Goal: Information Seeking & Learning: Check status

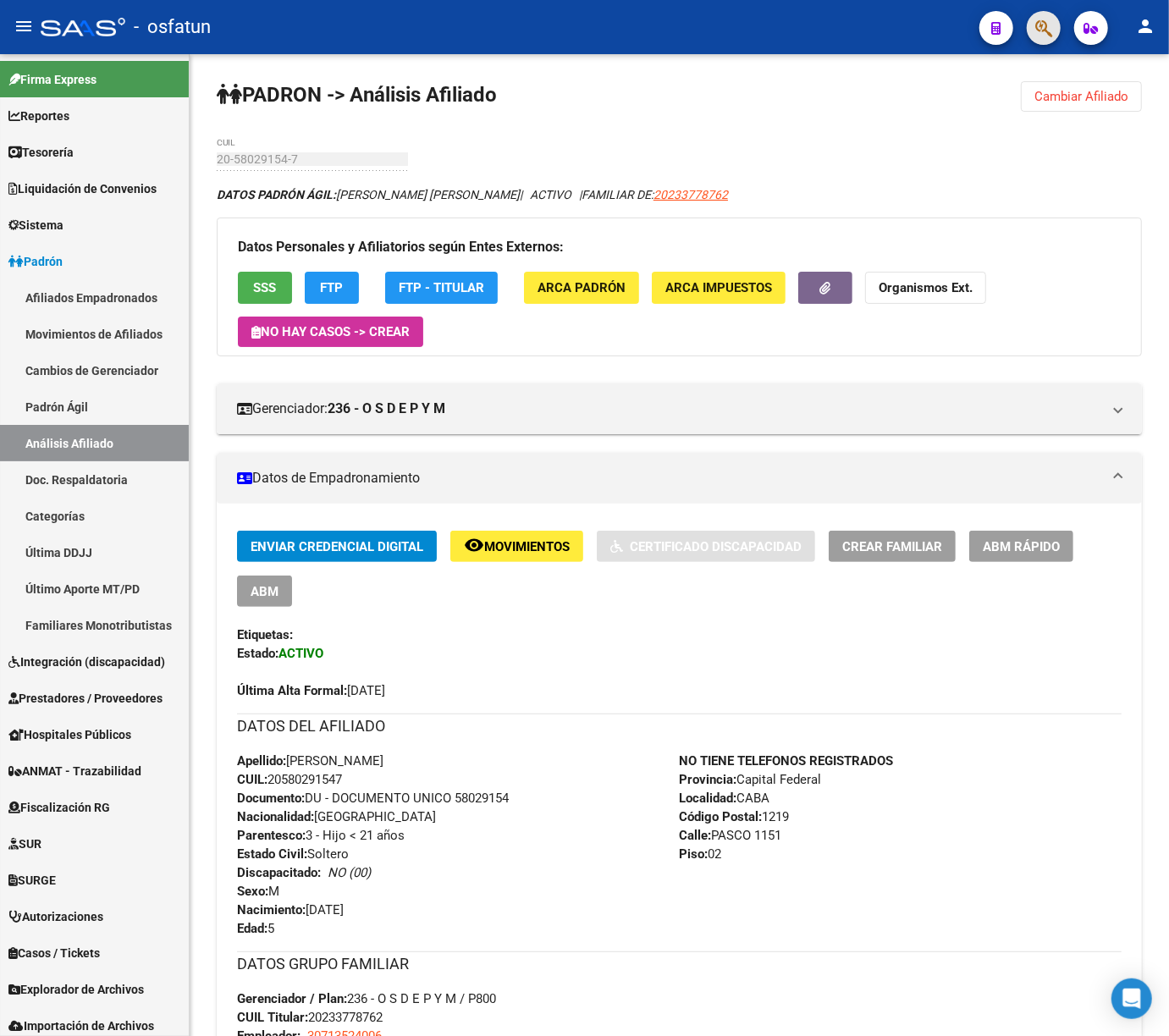
click at [1054, 30] on button "button" at bounding box center [1043, 28] width 34 height 34
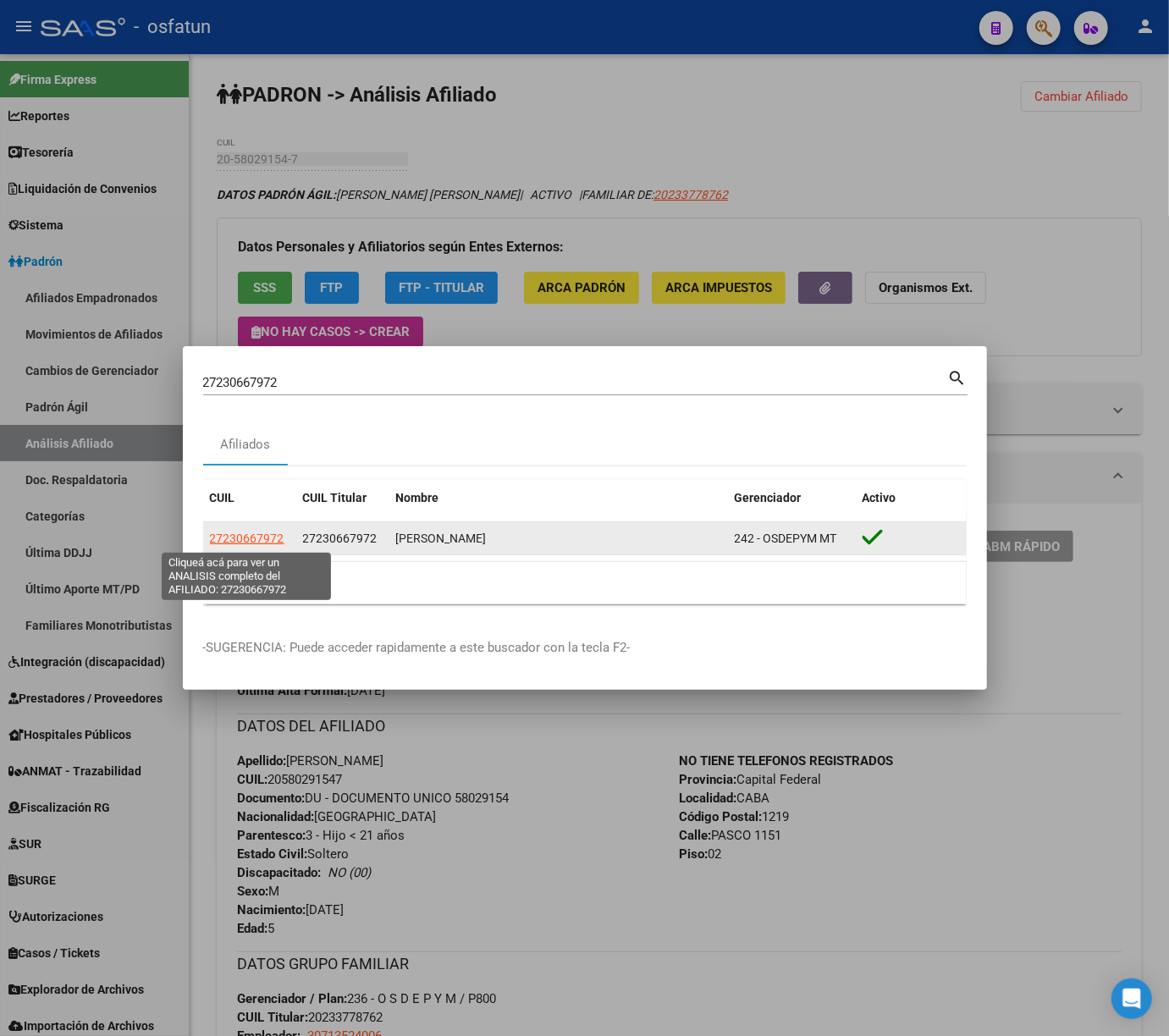
click at [265, 542] on span "27230667972" at bounding box center [247, 539] width 75 height 14
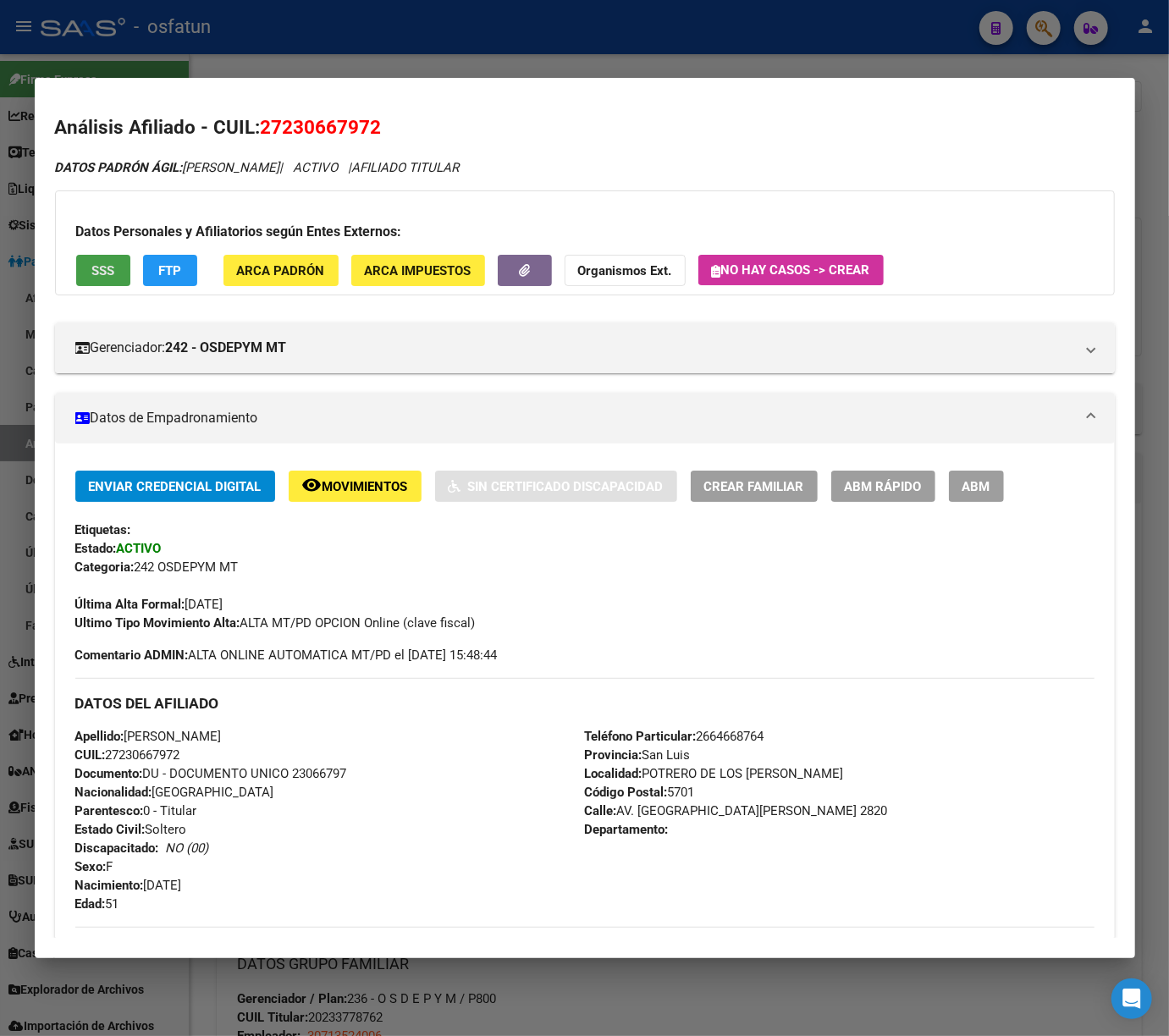
click at [107, 269] on span "SSS" at bounding box center [103, 271] width 23 height 16
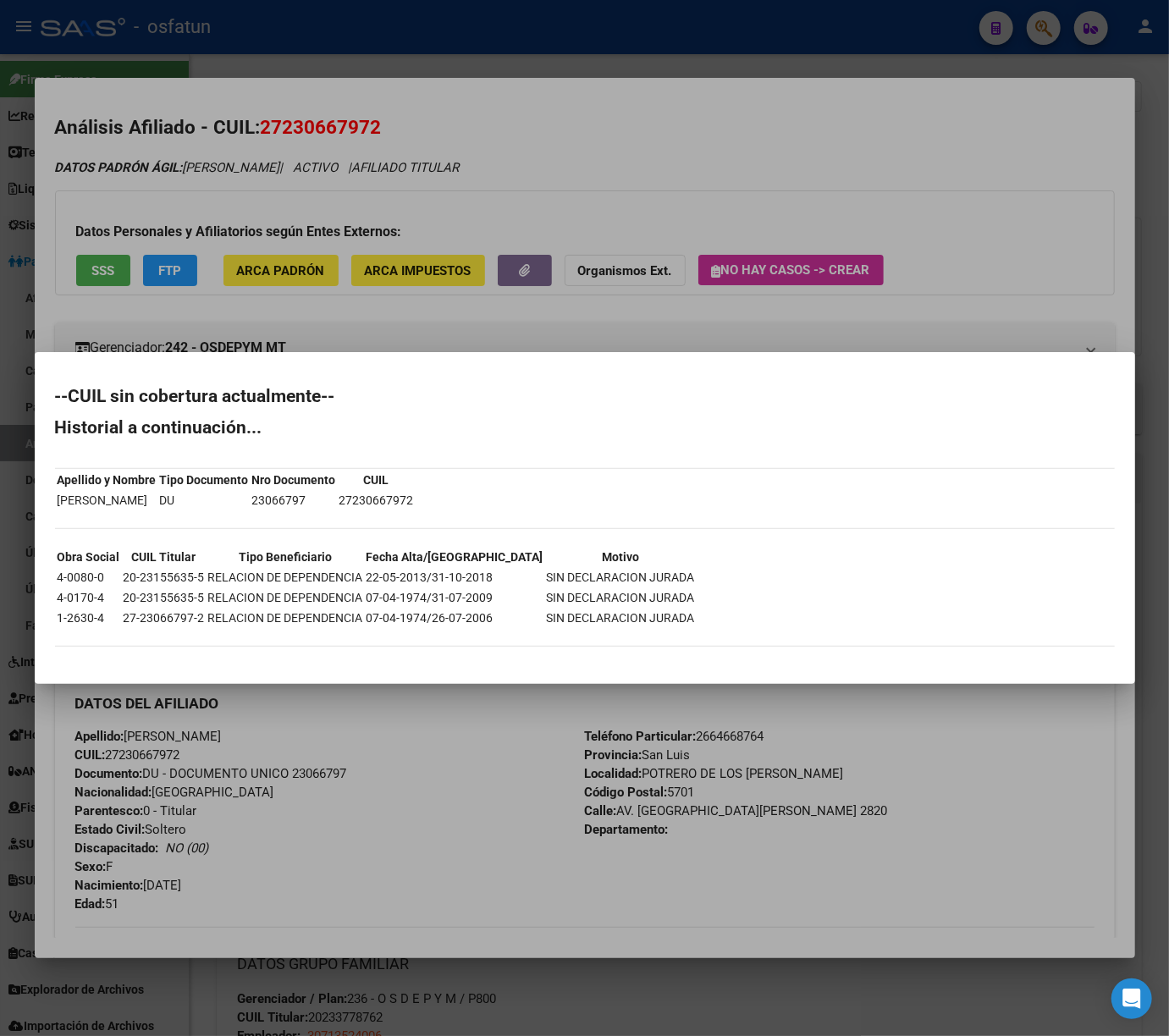
click at [594, 210] on div at bounding box center [584, 518] width 1169 height 1036
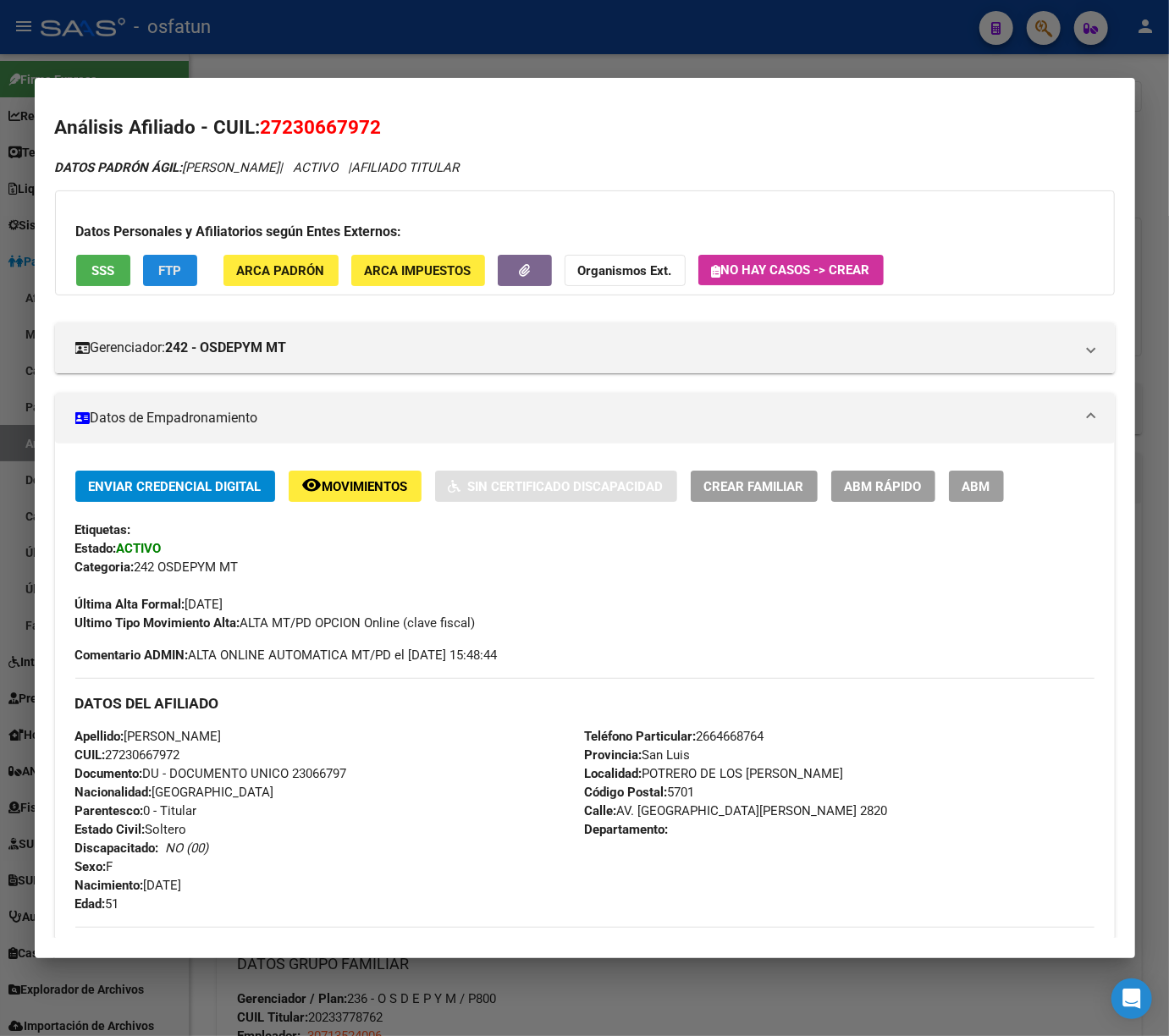
click at [164, 269] on span "FTP" at bounding box center [170, 271] width 23 height 16
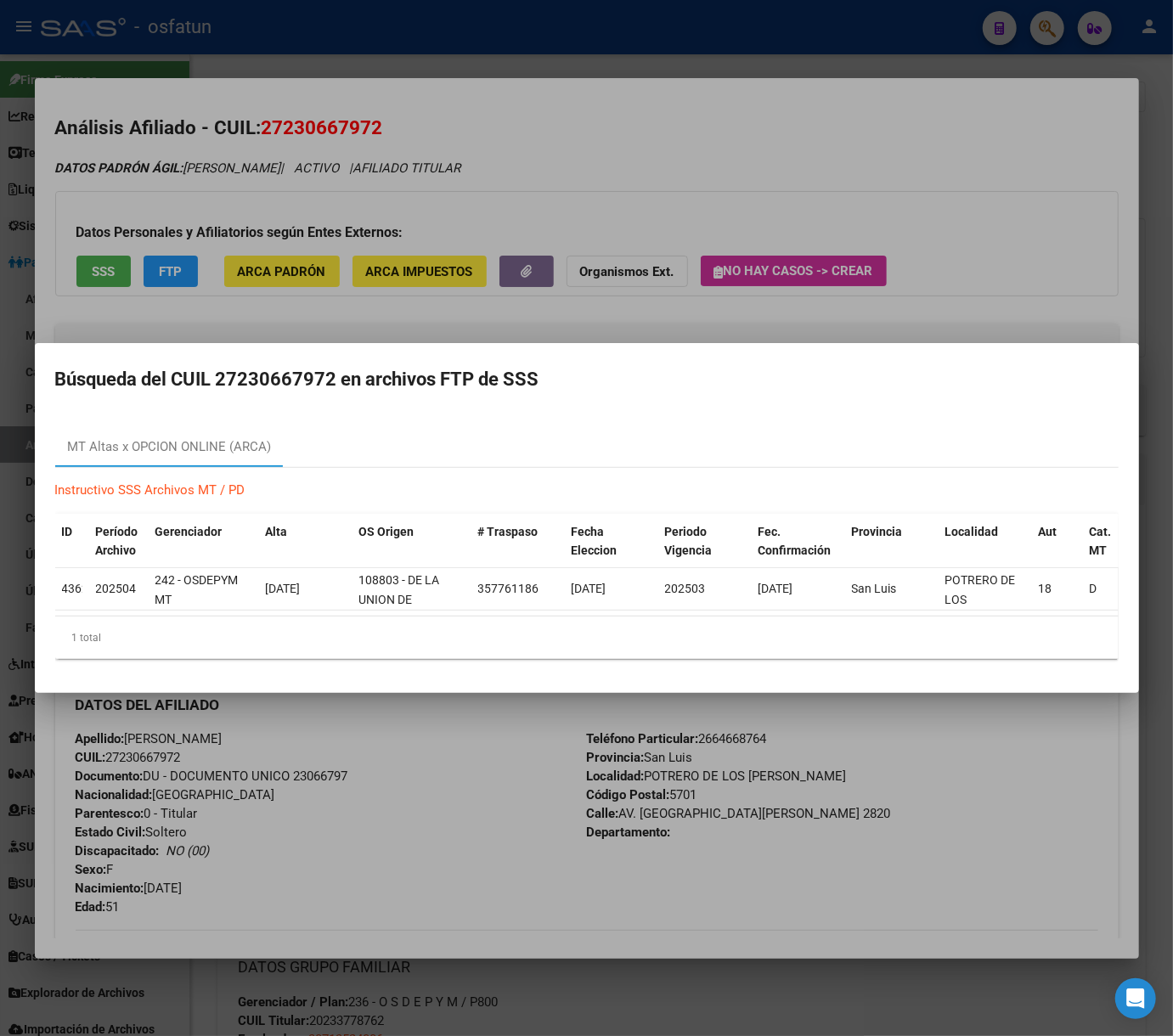
click at [868, 168] on div at bounding box center [586, 518] width 1173 height 1036
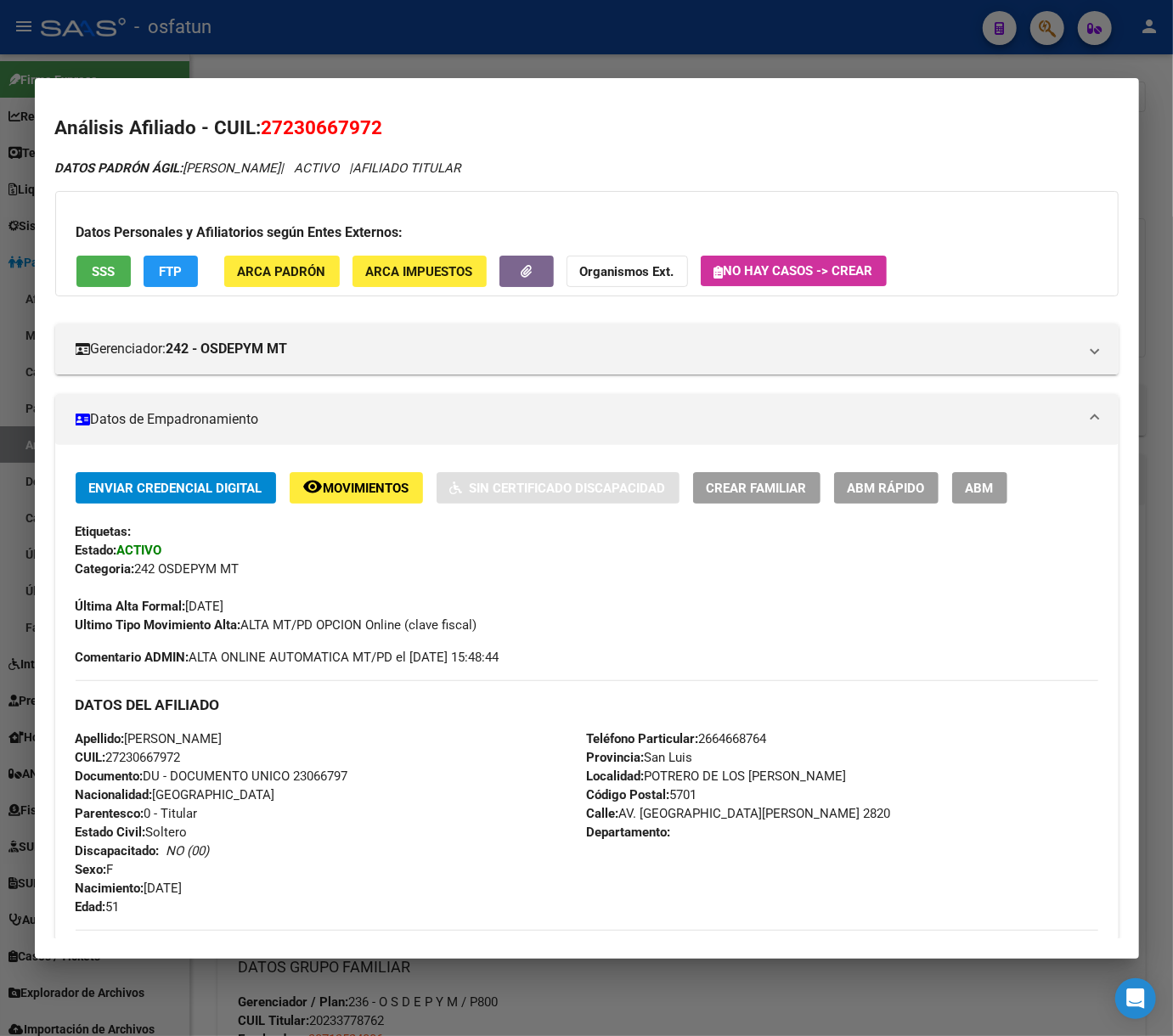
click at [1040, 25] on div at bounding box center [586, 518] width 1173 height 1036
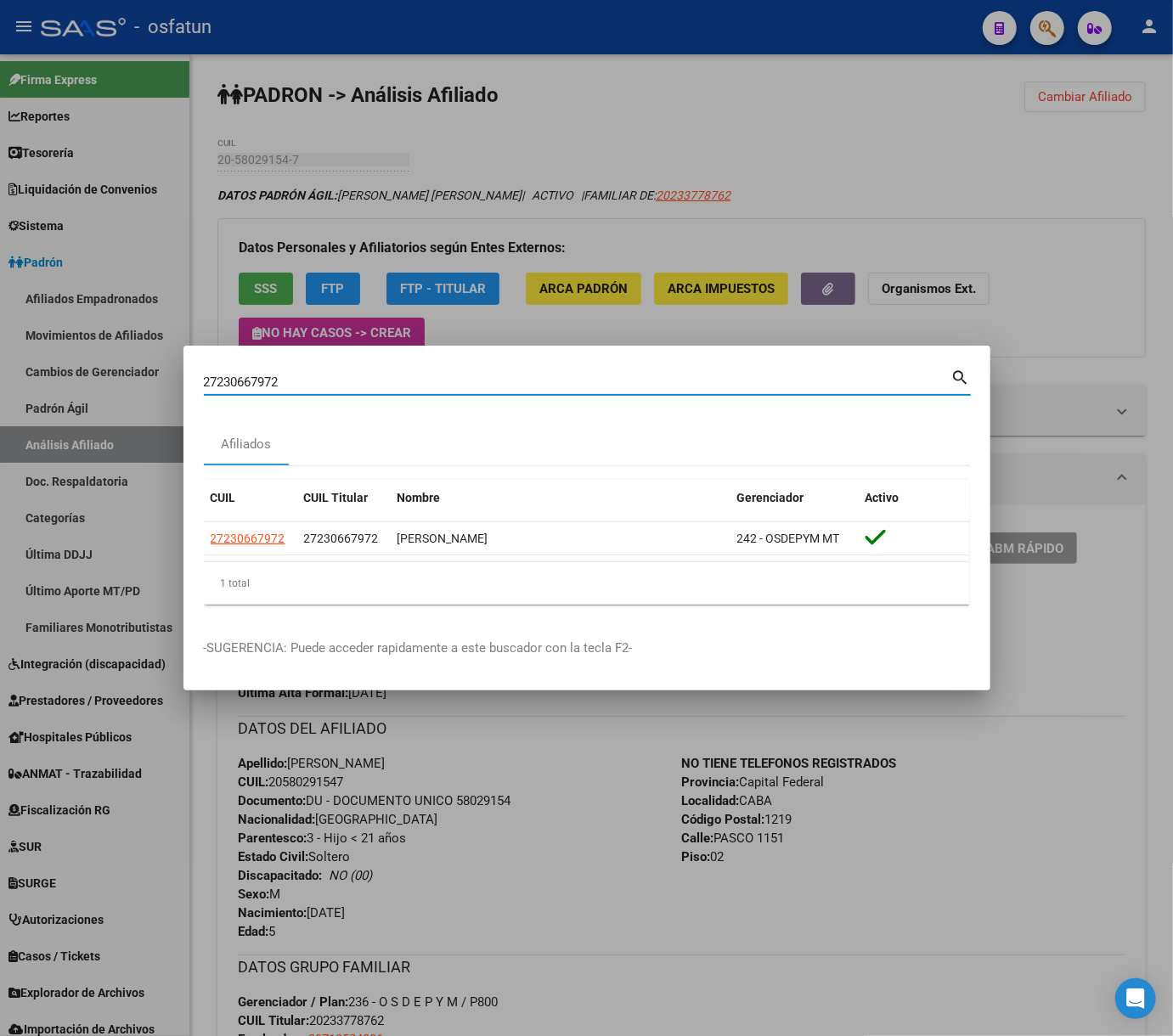
drag, startPoint x: 270, startPoint y: 379, endPoint x: 117, endPoint y: 381, distance: 153.0
click at [117, 381] on div "27230667972 Buscar (apellido, dni, cuil, nro traspaso, cuit, obra social) searc…" at bounding box center [586, 518] width 1173 height 1036
paste input "0146651594"
type input "20146651594"
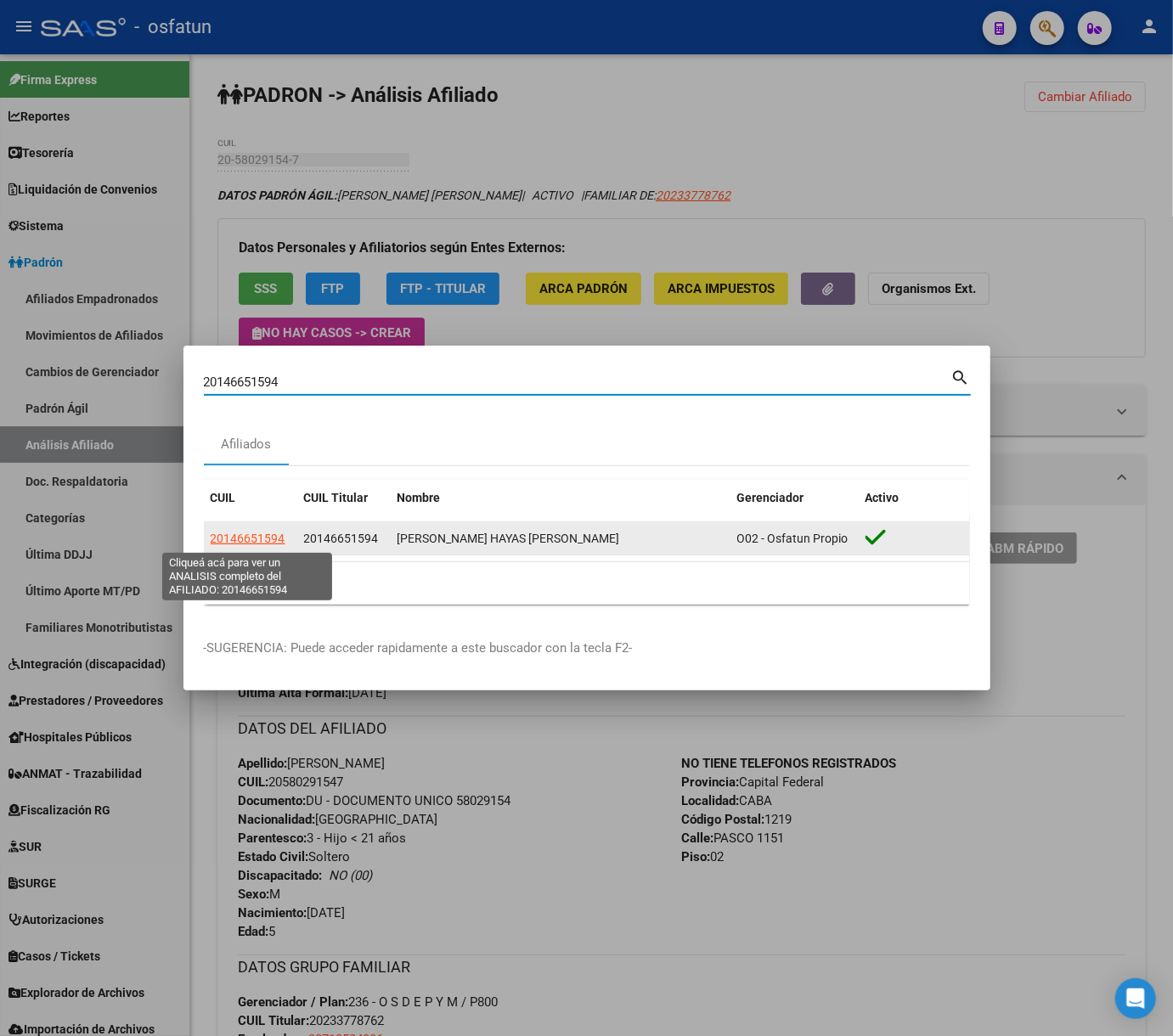
click at [274, 544] on span "20146651594" at bounding box center [248, 539] width 75 height 14
type textarea "20146651594"
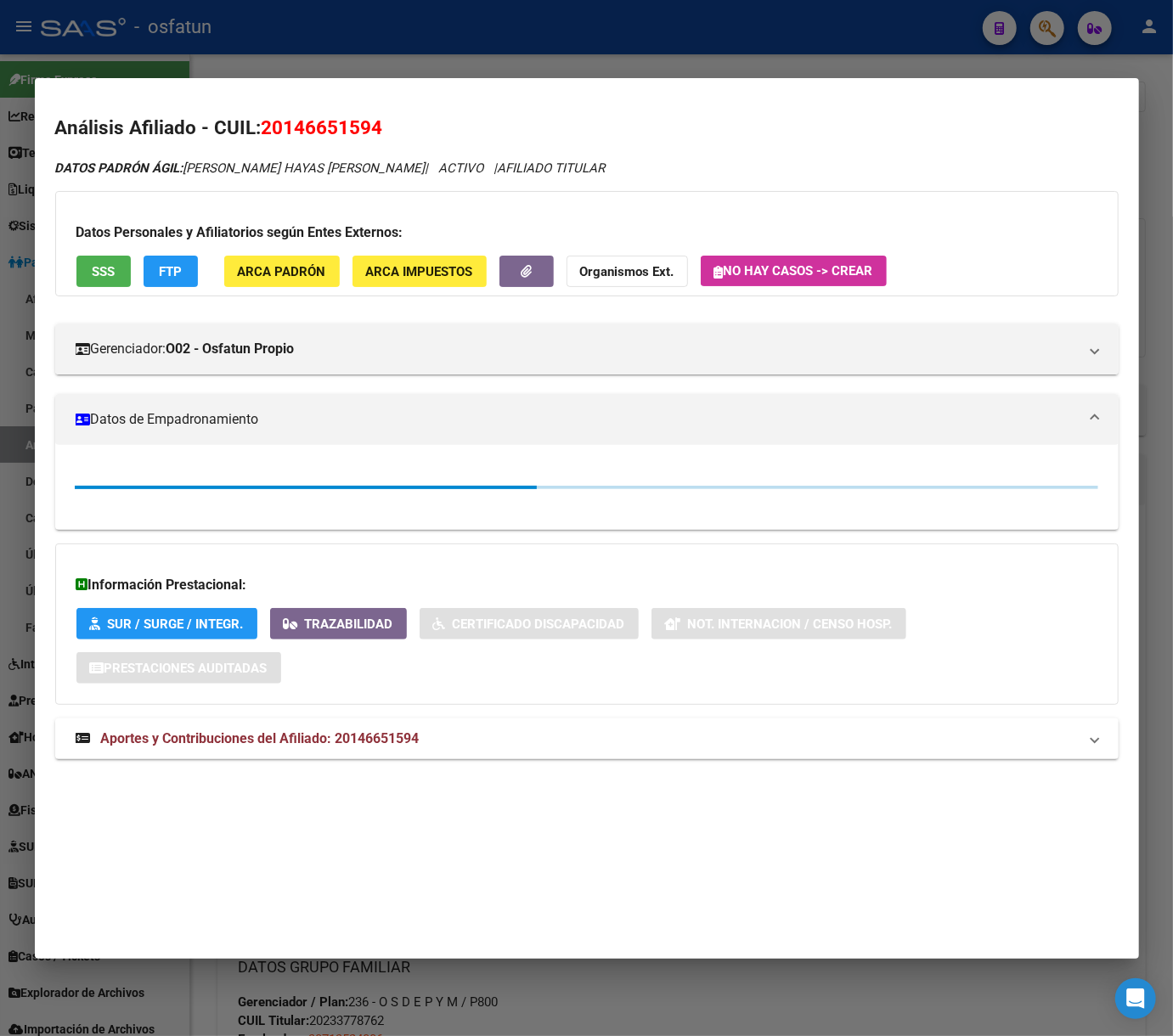
click at [182, 269] on button "FTP" at bounding box center [170, 271] width 55 height 31
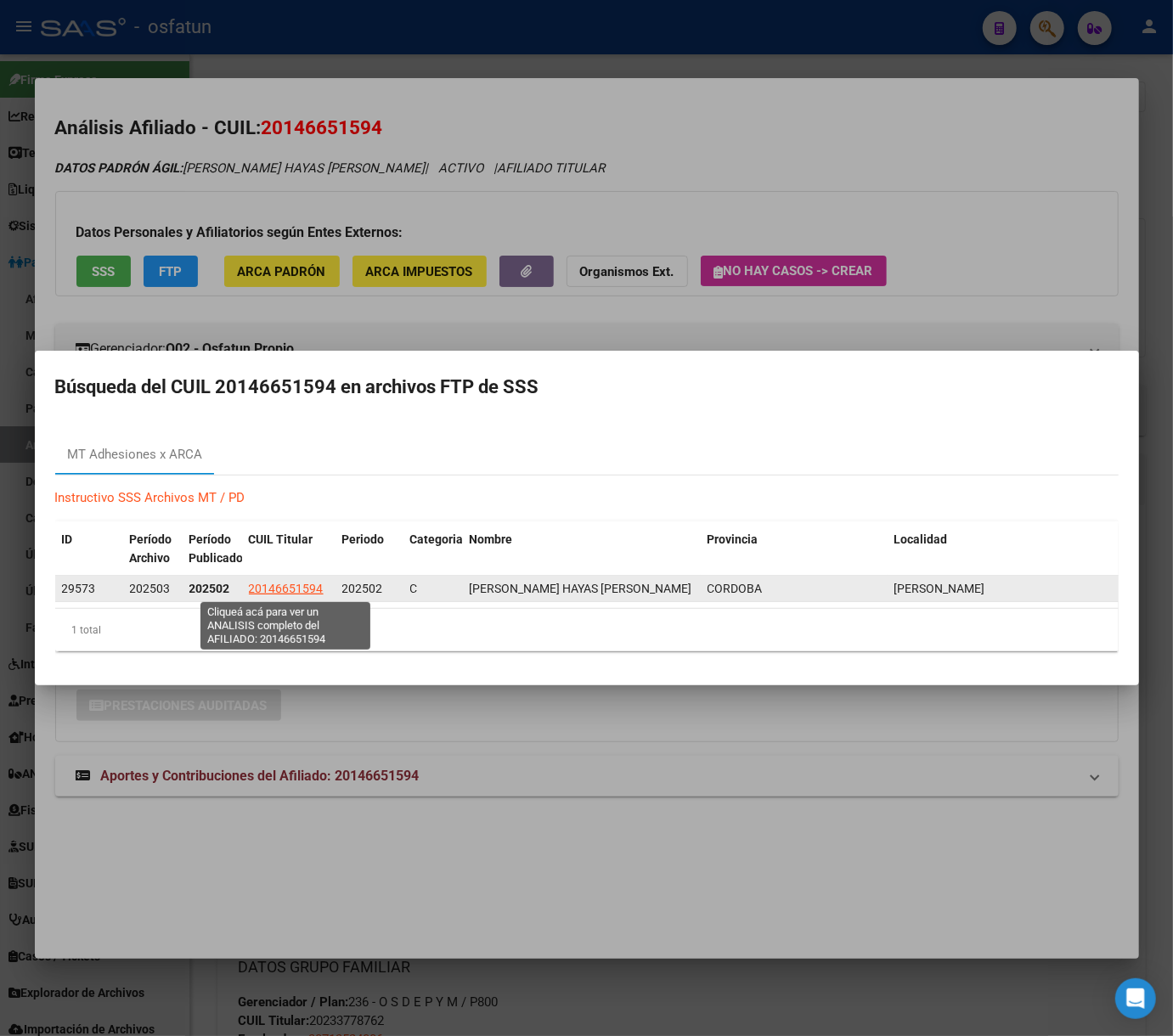
click at [306, 594] on span "20146651594" at bounding box center [286, 588] width 75 height 14
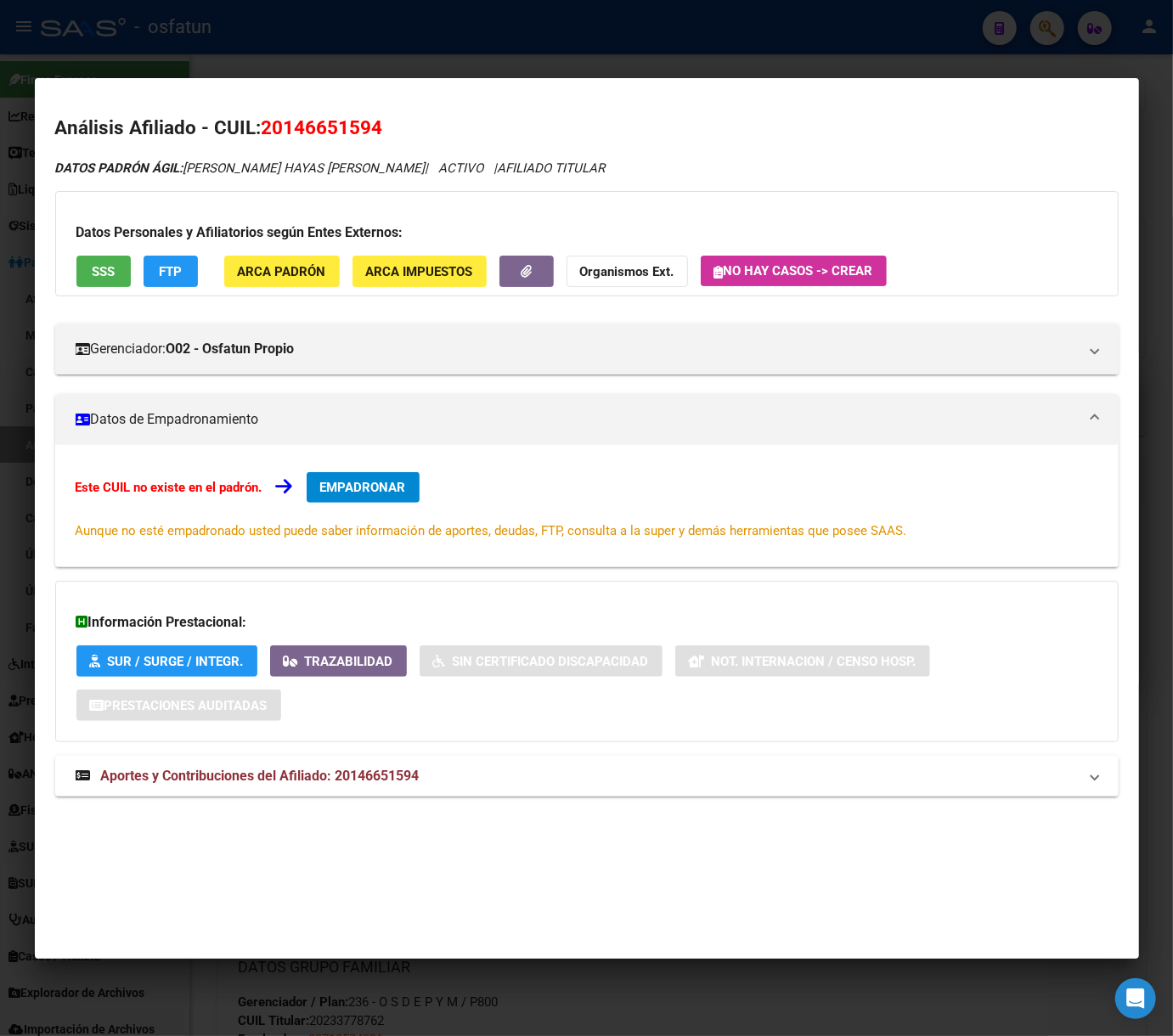
click at [333, 52] on div at bounding box center [586, 518] width 1173 height 1036
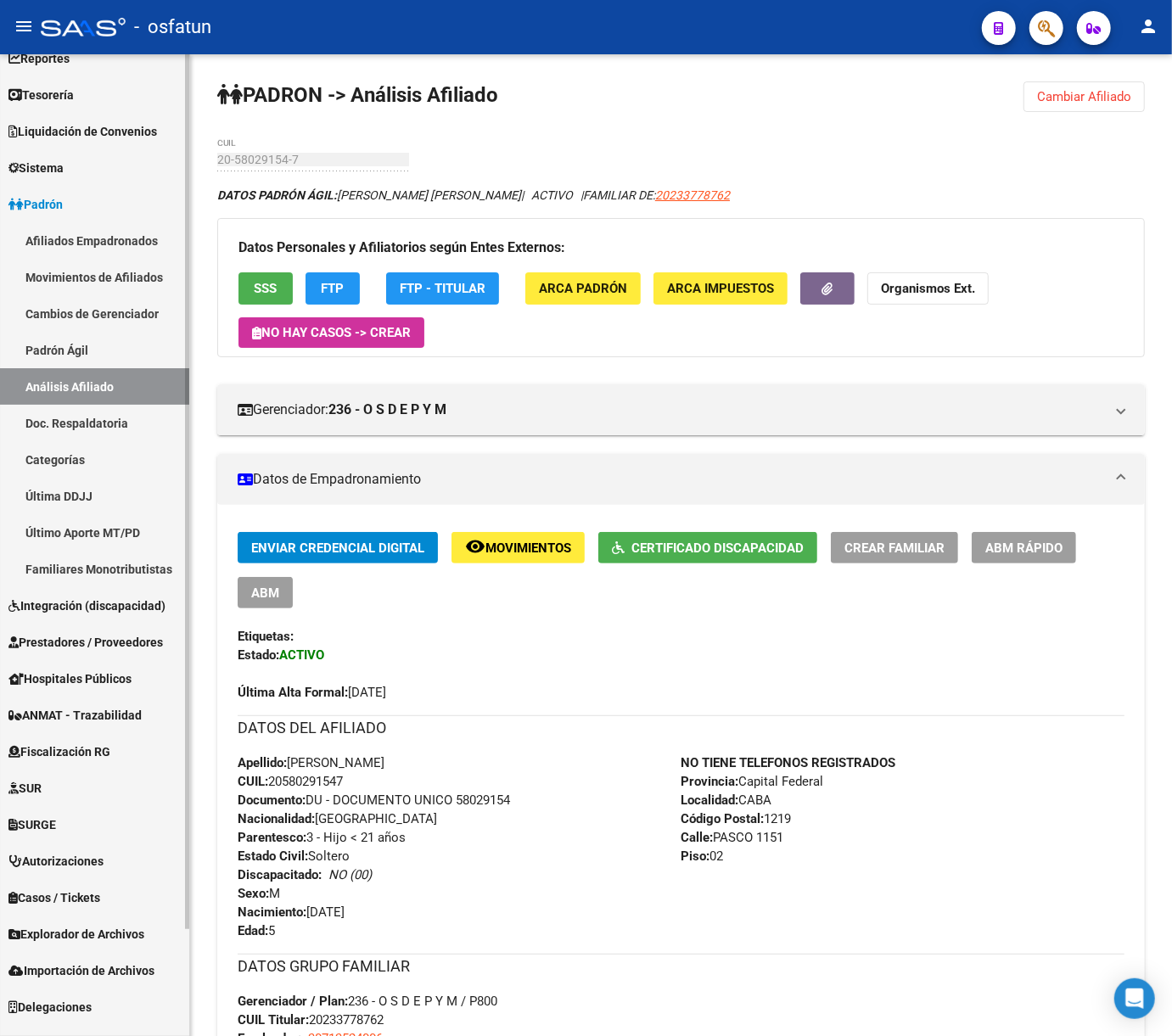
scroll to position [120, 0]
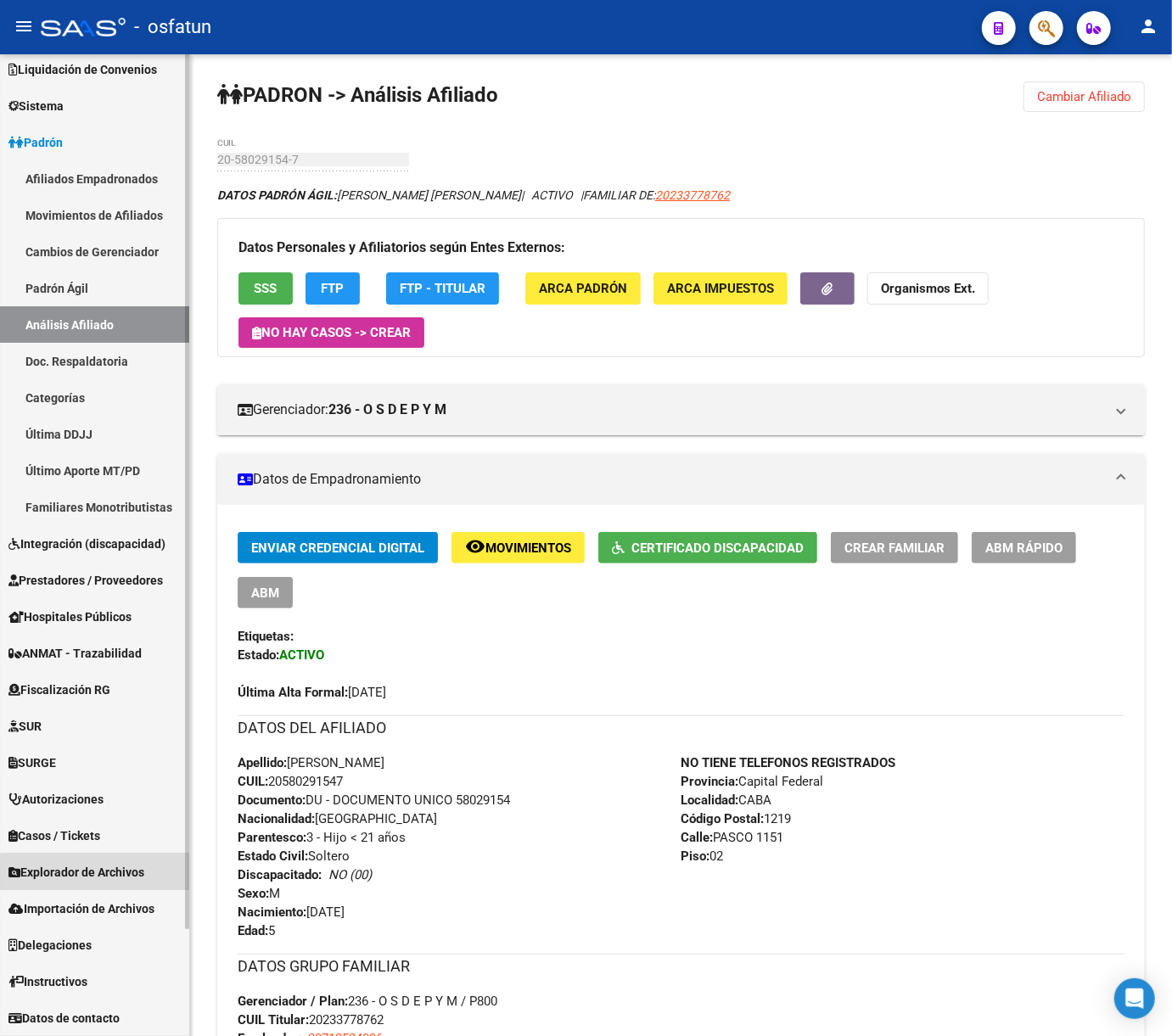
click at [107, 874] on span "Explorador de Archivos" at bounding box center [76, 872] width 136 height 18
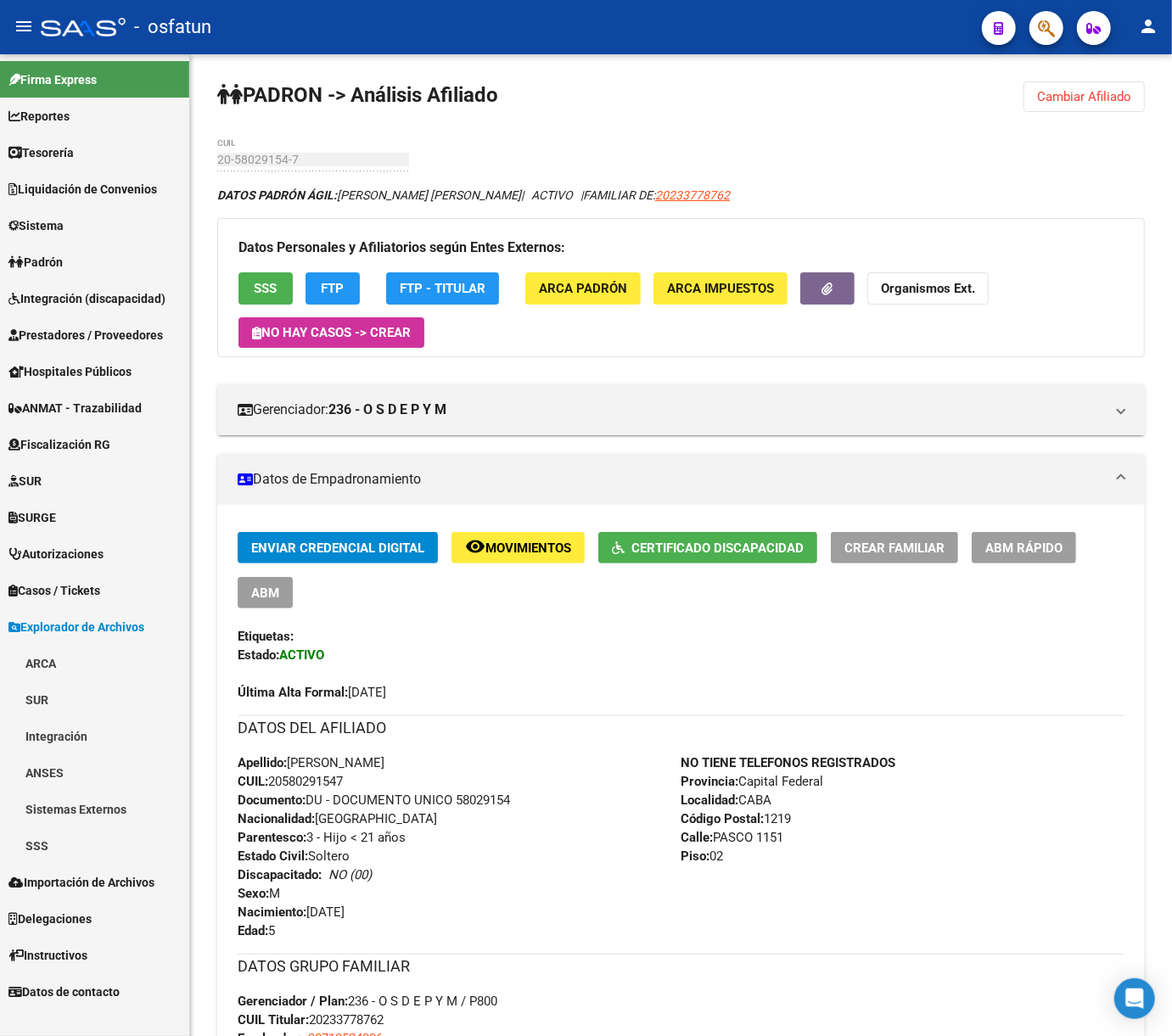
scroll to position [0, 0]
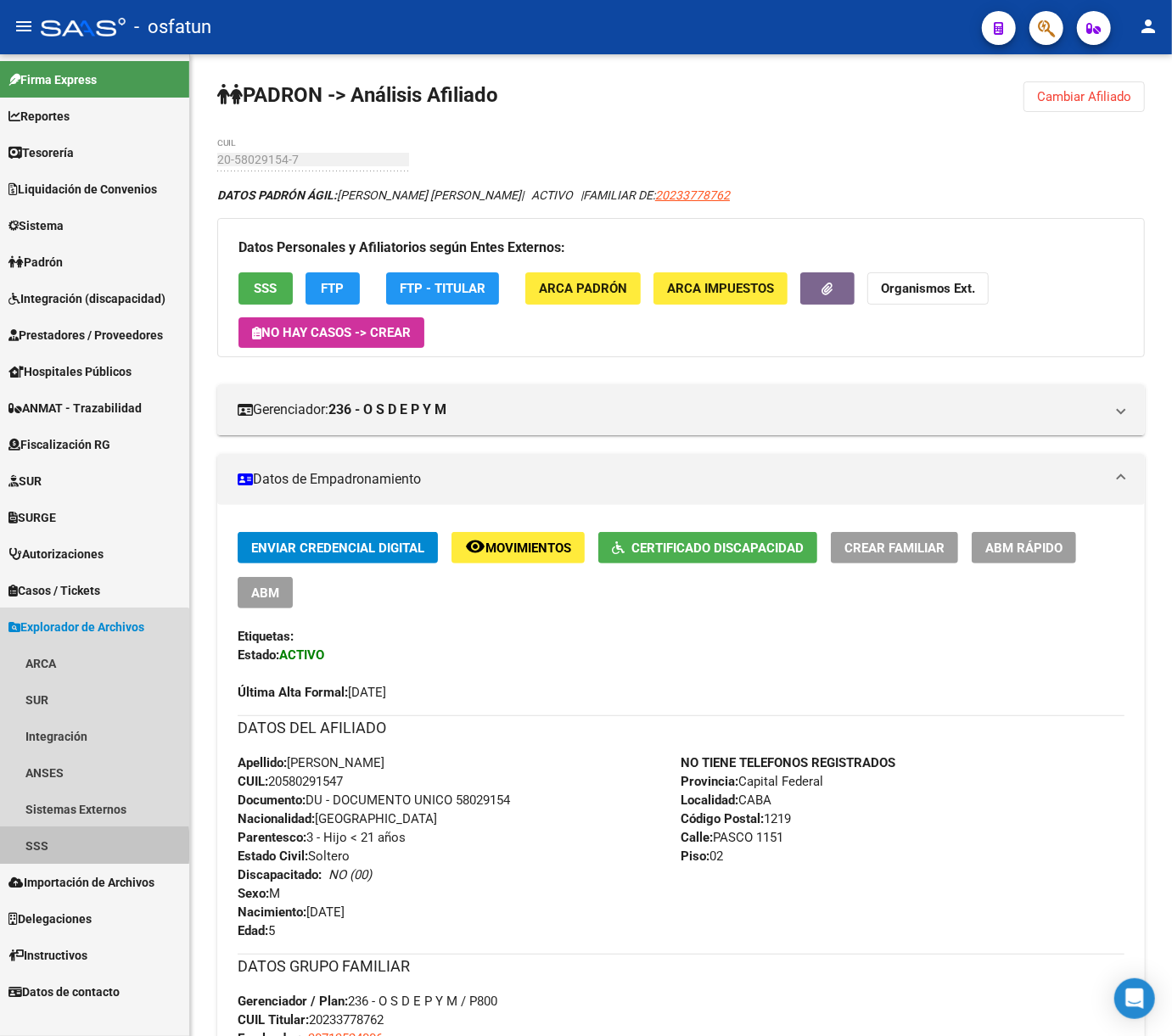
click at [51, 846] on link "SSS" at bounding box center [95, 846] width 189 height 36
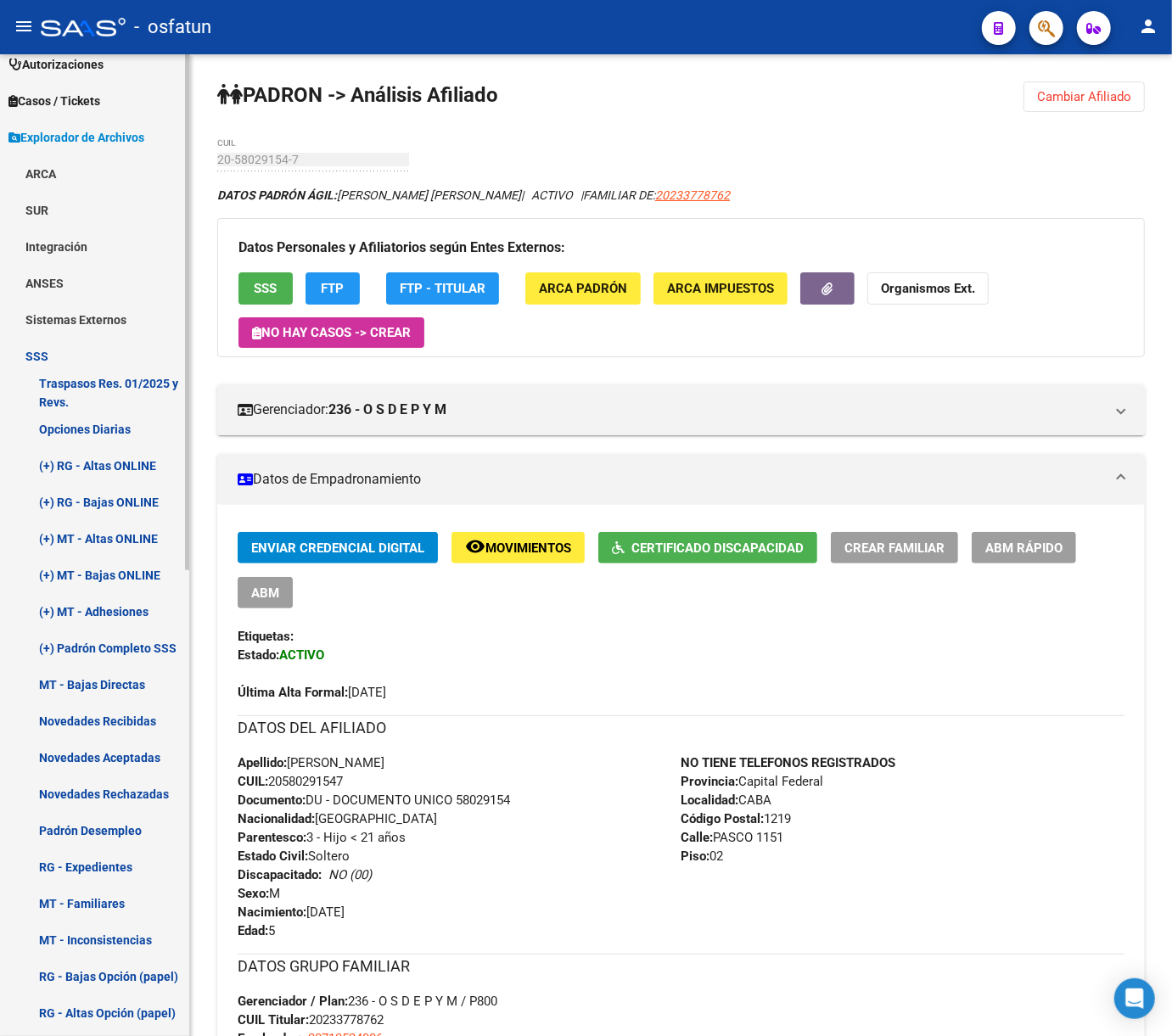
scroll to position [565, 0]
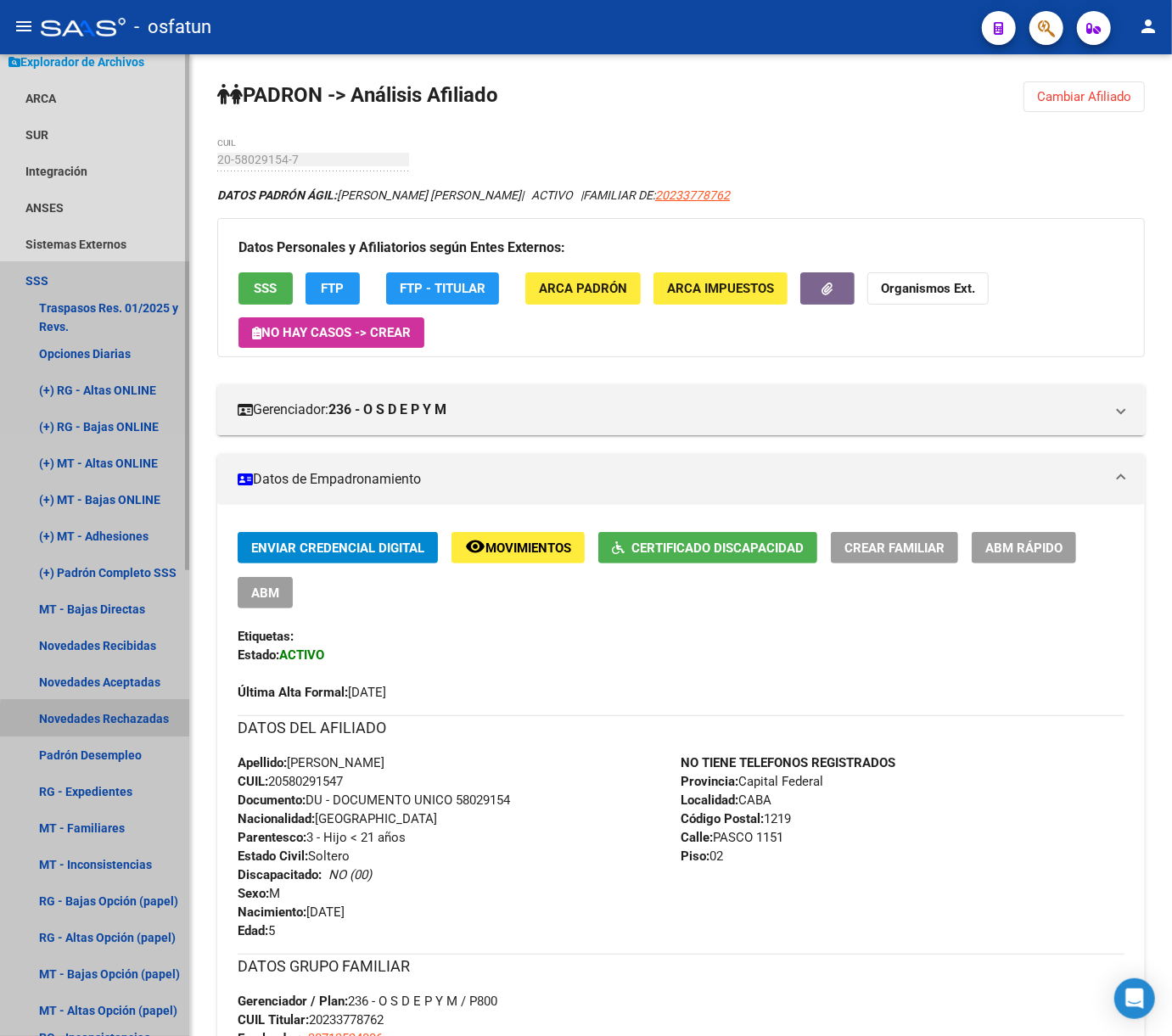
click at [116, 719] on link "Novedades Rechazadas" at bounding box center [95, 718] width 189 height 36
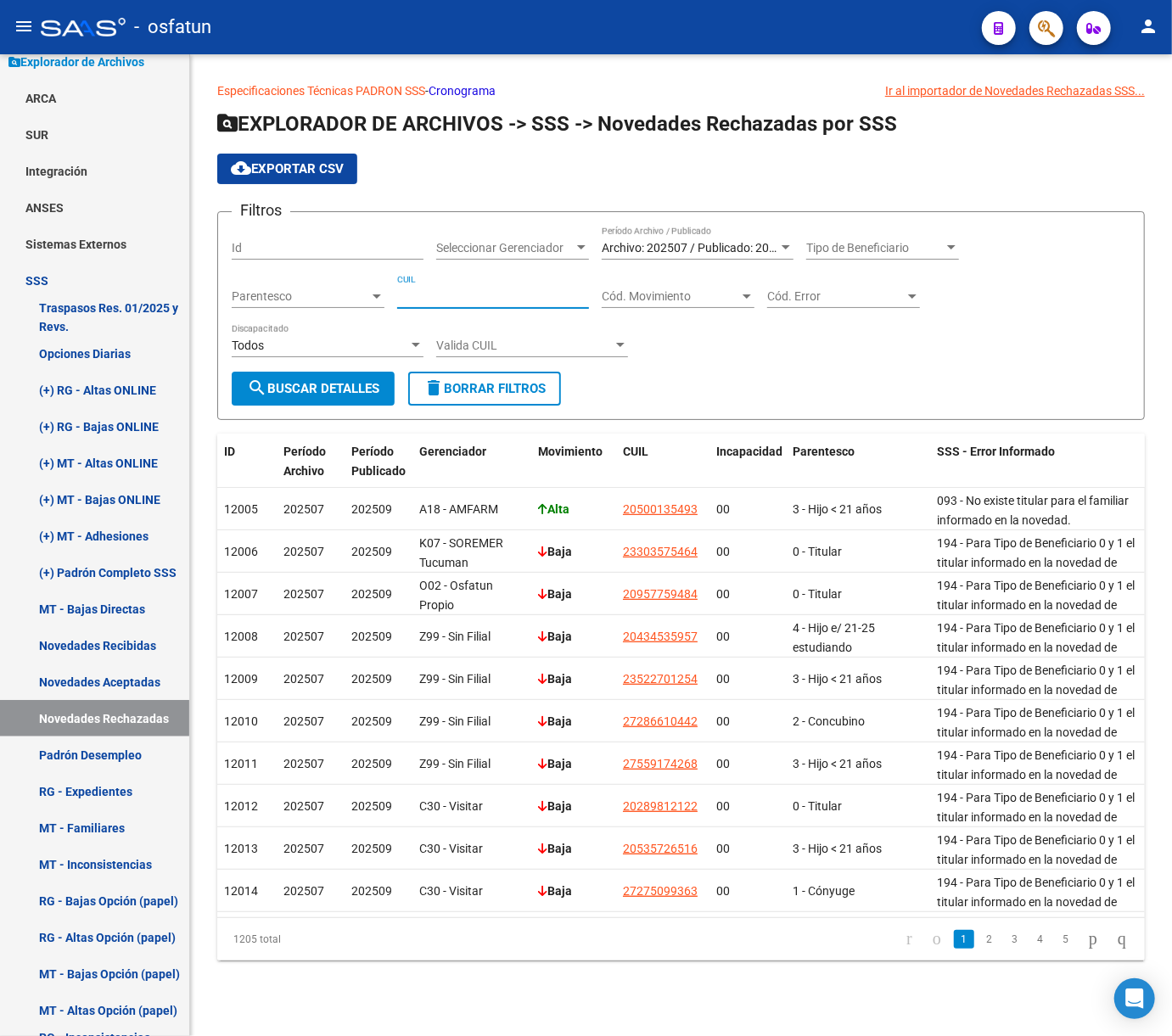
click at [415, 292] on input "CUIL" at bounding box center [493, 296] width 192 height 15
paste input "27-683201"
drag, startPoint x: 767, startPoint y: 351, endPoint x: 582, endPoint y: 310, distance: 189.5
click at [735, 345] on div "Filtros Id Seleccionar Gerenciador Seleccionar Gerenciador Archivo: 202507 / Pu…" at bounding box center [681, 299] width 899 height 146
drag, startPoint x: 530, startPoint y: 303, endPoint x: 338, endPoint y: 283, distance: 193.0
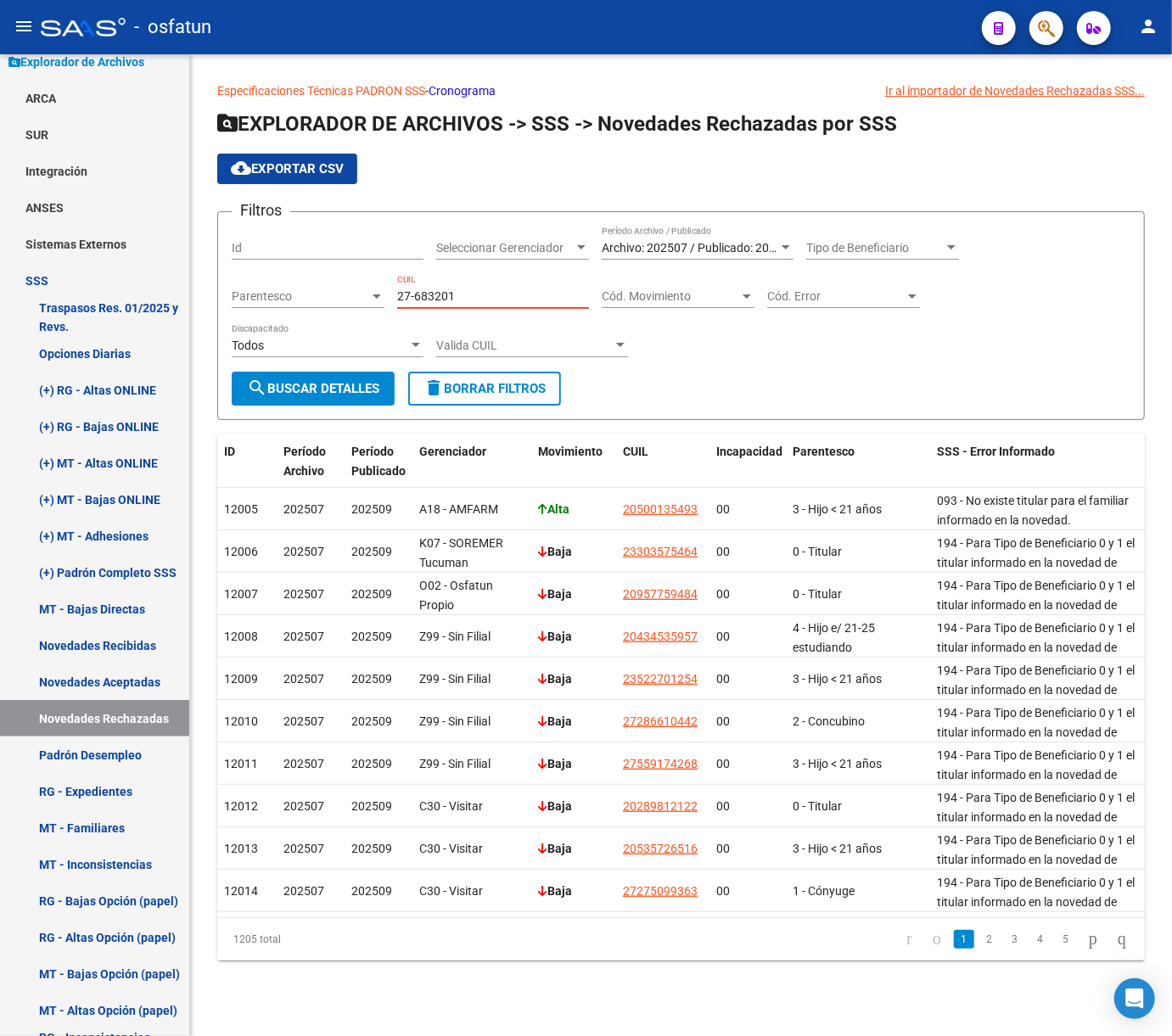
click at [338, 283] on div "Filtros Id Seleccionar Gerenciador Seleccionar Gerenciador Archivo: 202507 / Pu…" at bounding box center [681, 299] width 899 height 146
paste input "27683201-3"
click at [781, 244] on div at bounding box center [786, 247] width 16 height 14
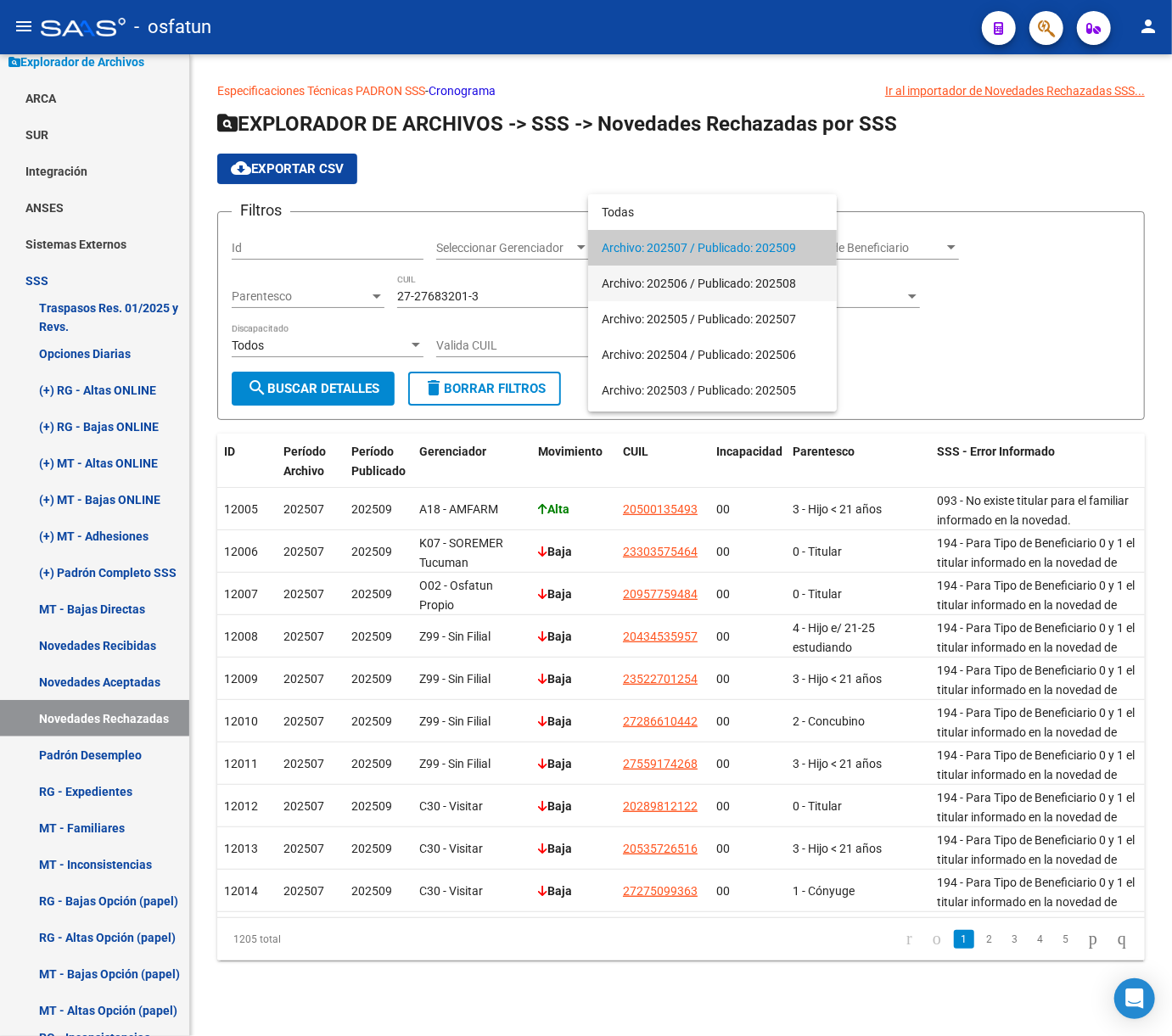
drag, startPoint x: 708, startPoint y: 286, endPoint x: 493, endPoint y: 309, distance: 216.2
click at [706, 285] on span "Archivo: 202506 / Publicado: 202508" at bounding box center [712, 283] width 222 height 36
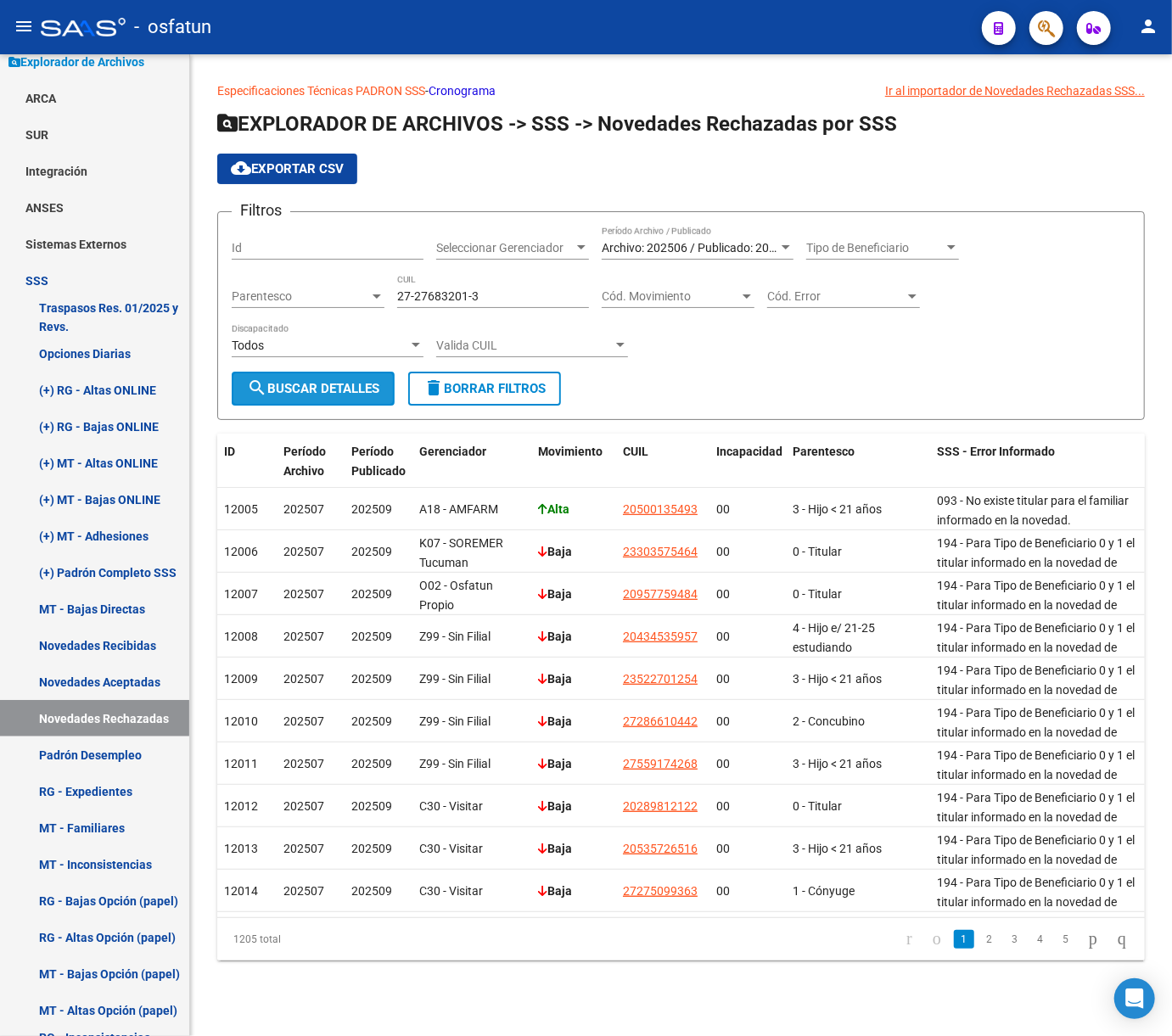
click at [292, 393] on span "search Buscar Detalles" at bounding box center [313, 389] width 132 height 16
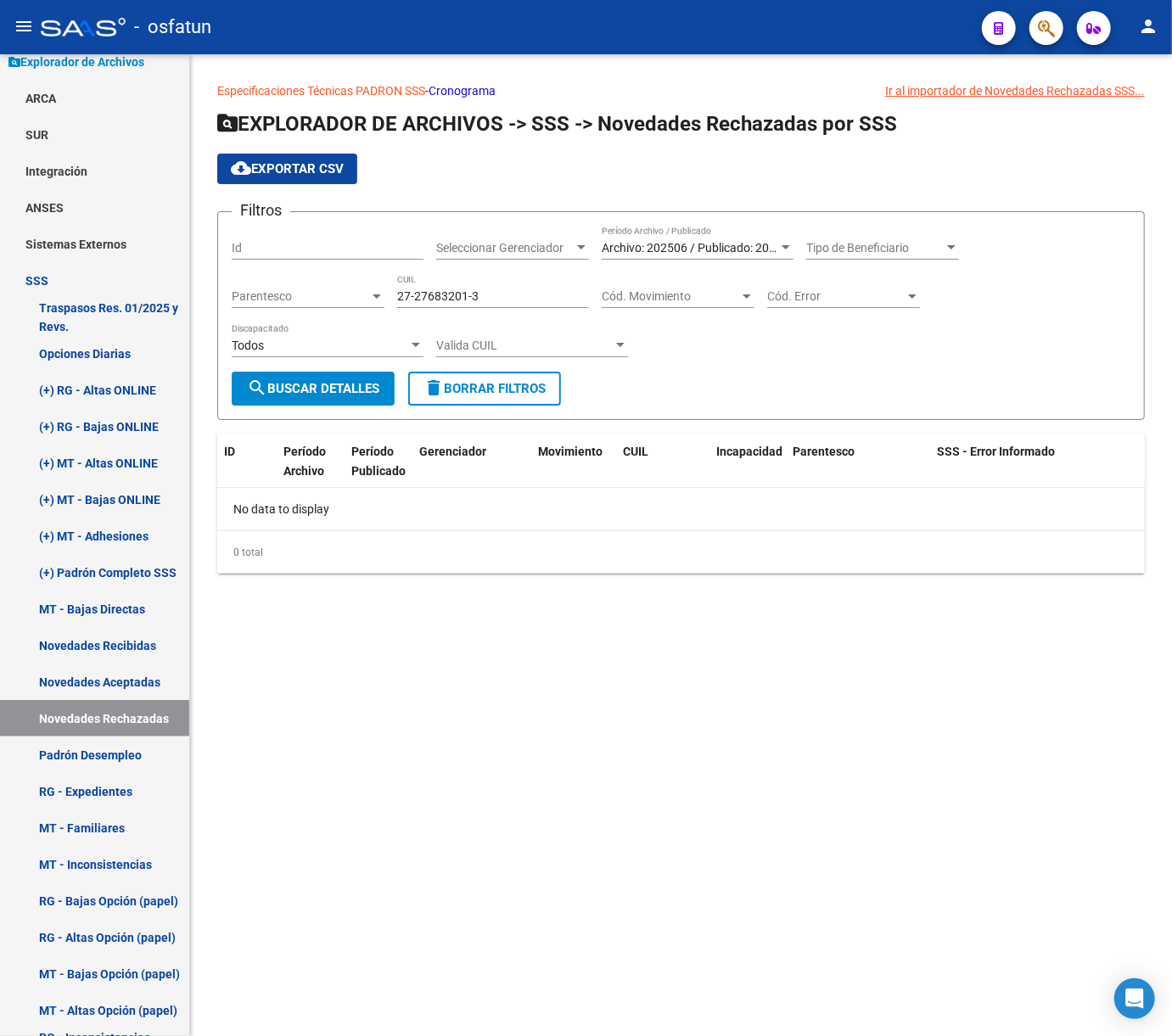
click at [338, 405] on form "Filtros Id Seleccionar Gerenciador Seleccionar Gerenciador Archivo: 202506 / Pu…" at bounding box center [681, 315] width 928 height 208
click at [791, 247] on div at bounding box center [786, 247] width 16 height 14
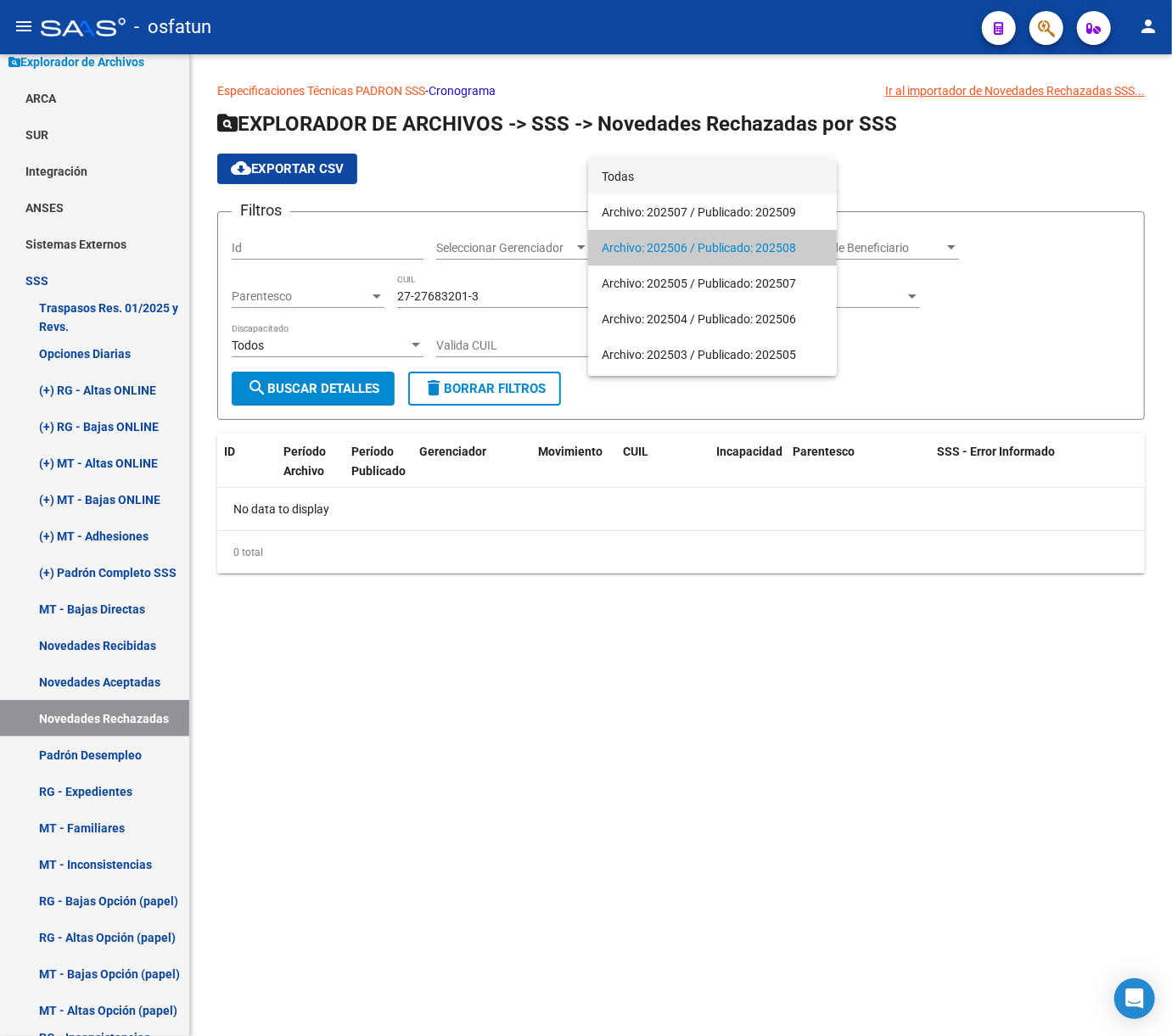
click at [639, 177] on span "Todas" at bounding box center [712, 176] width 222 height 36
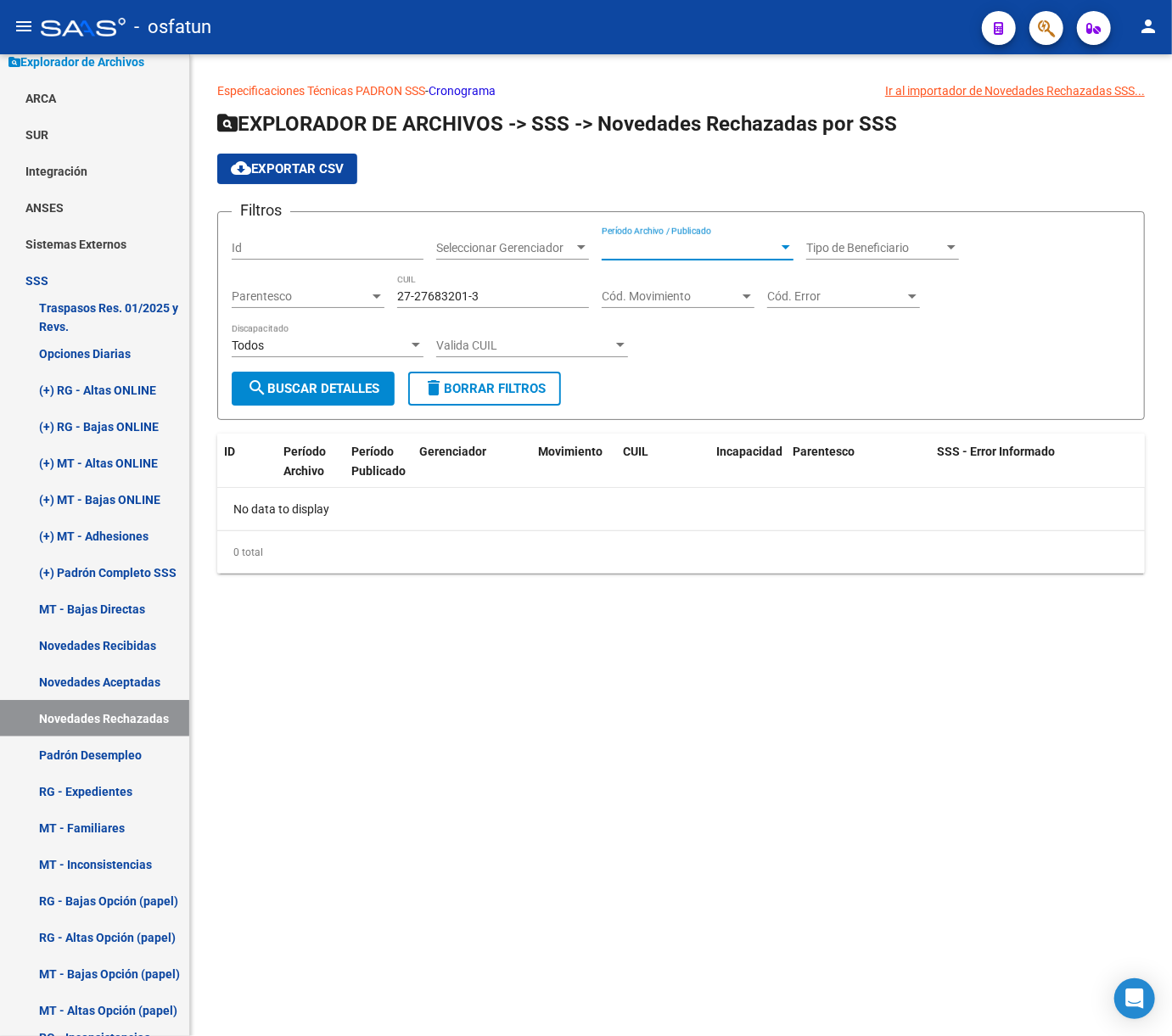
click at [286, 405] on form "Filtros Id Seleccionar Gerenciador Seleccionar Gerenciador Período Archivo / Pu…" at bounding box center [681, 315] width 928 height 208
click at [286, 394] on span "search Buscar Detalles" at bounding box center [313, 389] width 132 height 16
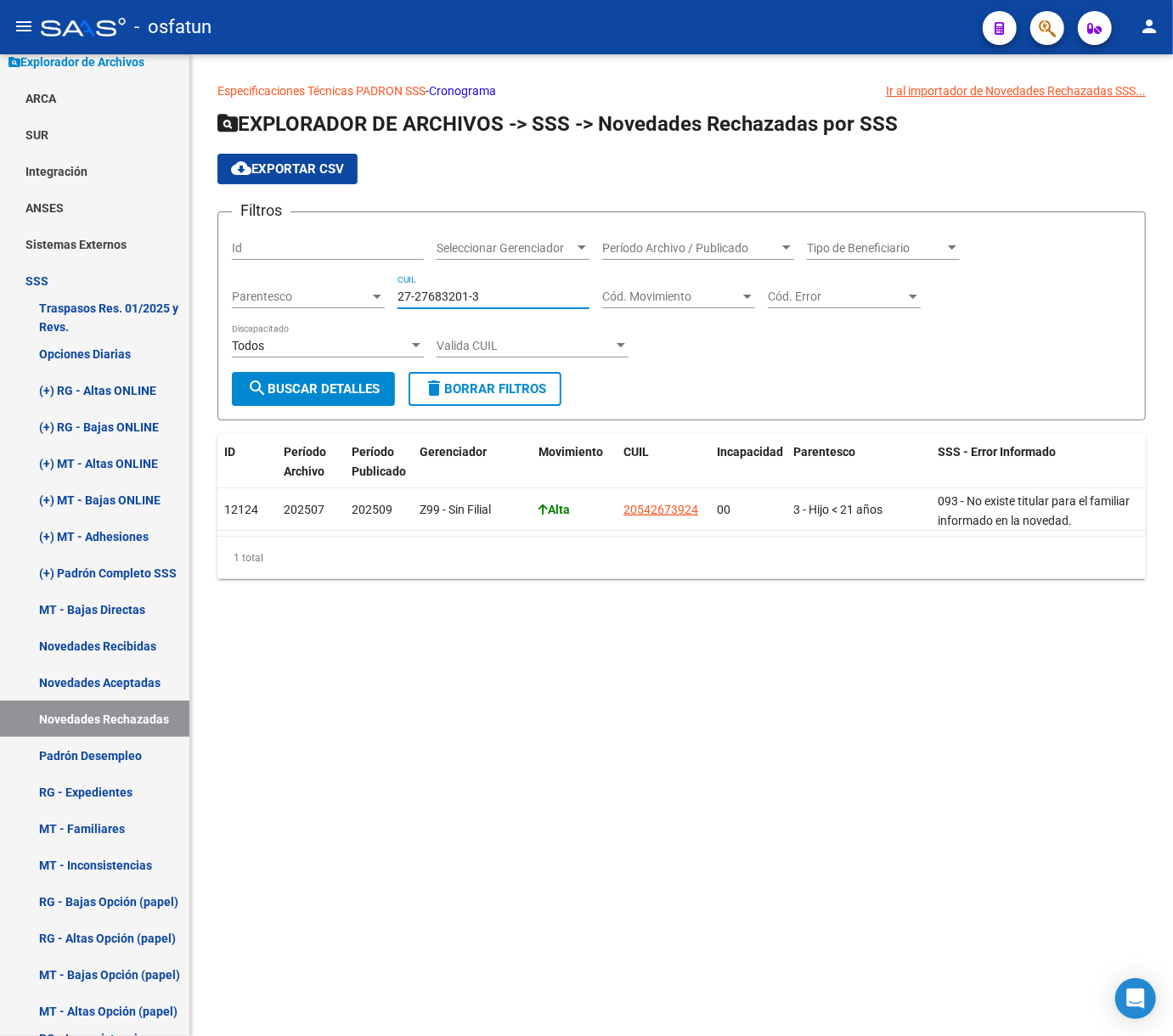
drag, startPoint x: 561, startPoint y: 290, endPoint x: 258, endPoint y: 286, distance: 303.0
click at [258, 286] on div "Filtros Id Seleccionar Gerenciador Seleccionar Gerenciador Período Archivo / Pu…" at bounding box center [682, 299] width 900 height 146
paste input "0-14665159-4"
type input "20-14665159-4"
click at [296, 390] on span "search Buscar Detalles" at bounding box center [313, 389] width 132 height 16
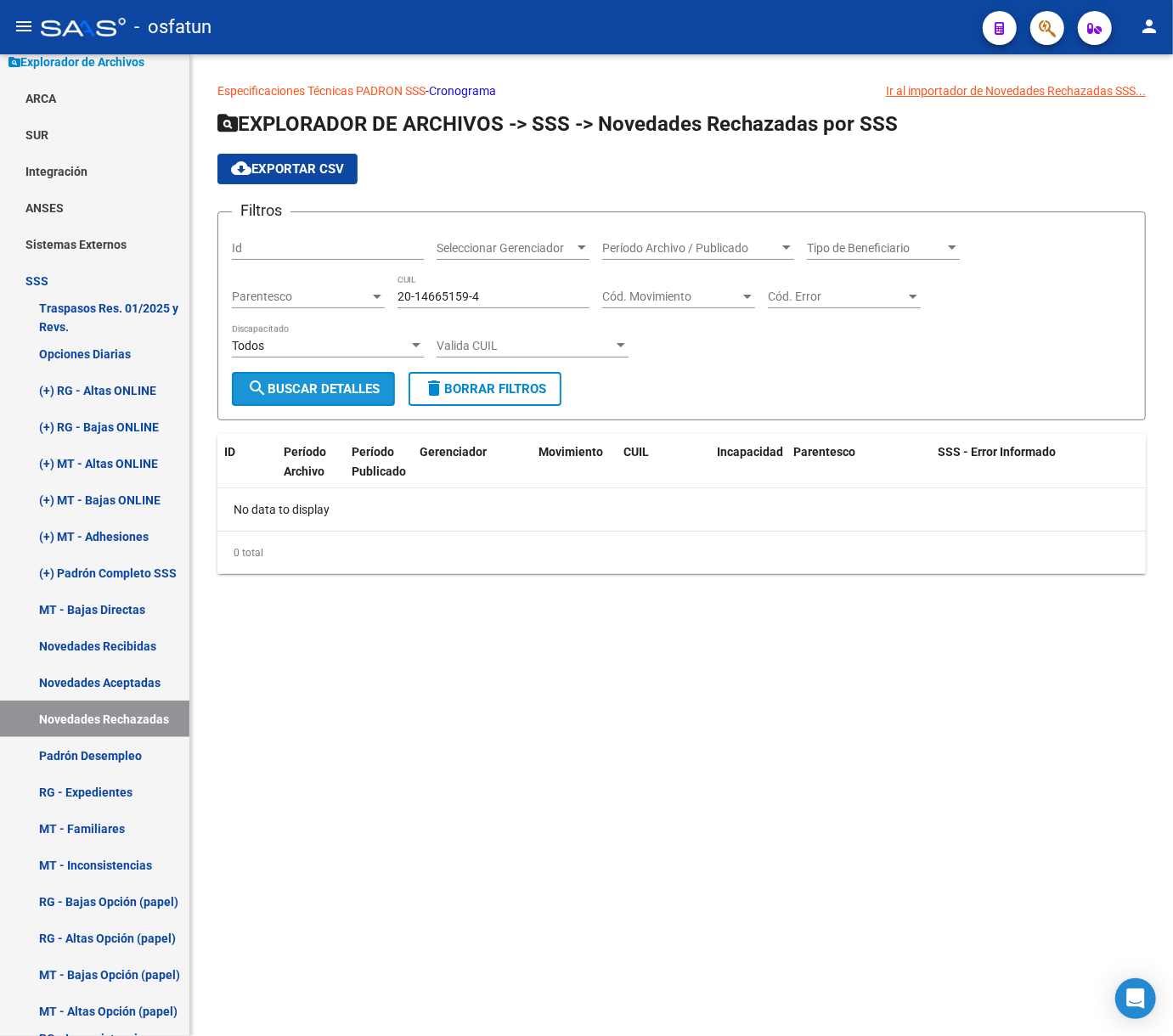
click at [297, 402] on button "search Buscar Detalles" at bounding box center [314, 388] width 163 height 34
